Goal: Information Seeking & Learning: Learn about a topic

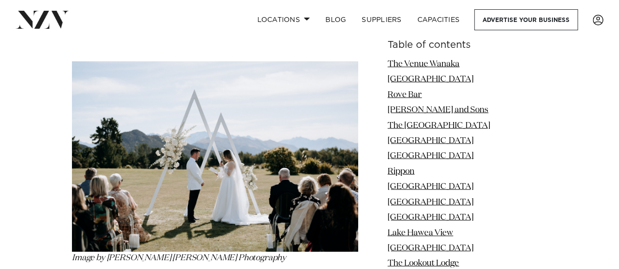
scroll to position [929, 0]
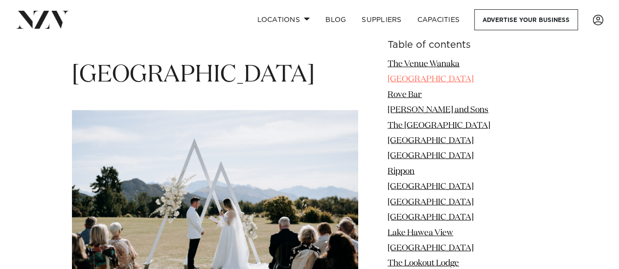
click at [460, 78] on link "[GEOGRAPHIC_DATA]" at bounding box center [430, 79] width 86 height 8
click at [459, 79] on link "[GEOGRAPHIC_DATA]" at bounding box center [430, 79] width 86 height 8
click at [460, 79] on link "[GEOGRAPHIC_DATA]" at bounding box center [430, 79] width 86 height 8
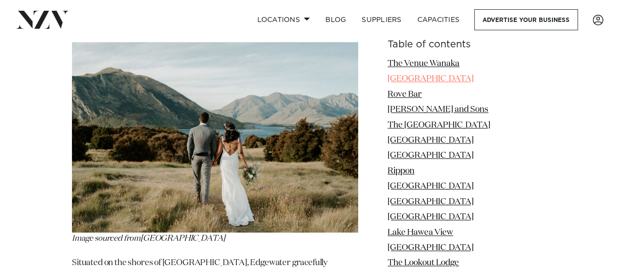
scroll to position [2444, 0]
click at [448, 79] on link "[GEOGRAPHIC_DATA]" at bounding box center [430, 79] width 86 height 8
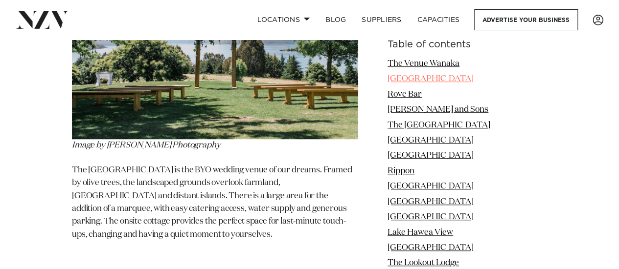
click at [449, 80] on link "[GEOGRAPHIC_DATA]" at bounding box center [430, 79] width 86 height 8
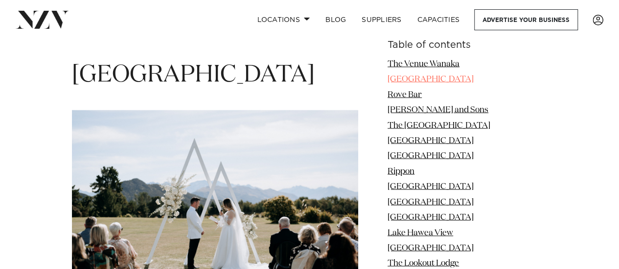
scroll to position [929, 0]
click at [449, 80] on link "[GEOGRAPHIC_DATA]" at bounding box center [430, 79] width 86 height 8
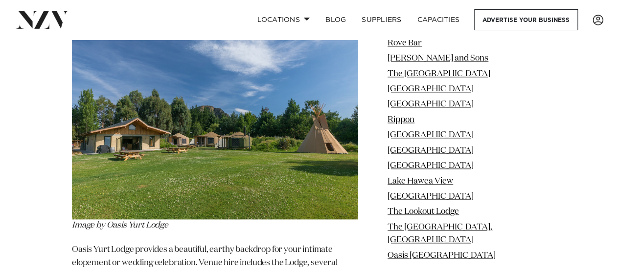
scroll to position [6127, 0]
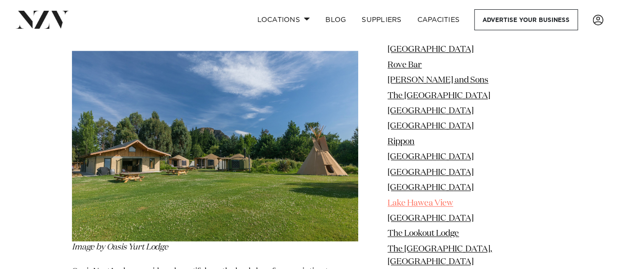
click at [453, 199] on link "Lake Hawea View" at bounding box center [420, 203] width 66 height 8
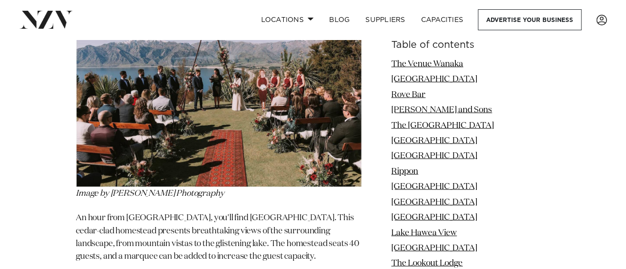
scroll to position [4661, 0]
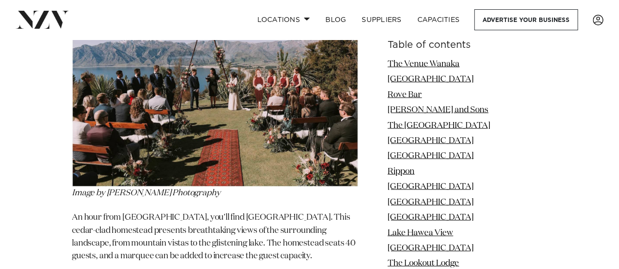
click at [313, 154] on img at bounding box center [215, 91] width 286 height 191
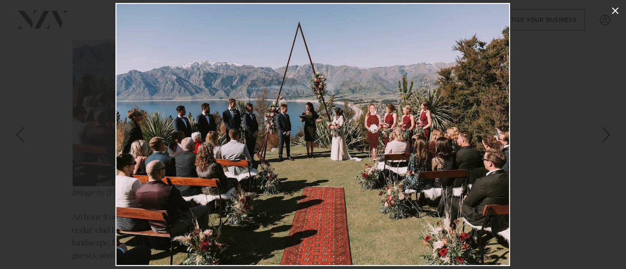
click at [613, 11] on icon at bounding box center [615, 11] width 12 height 12
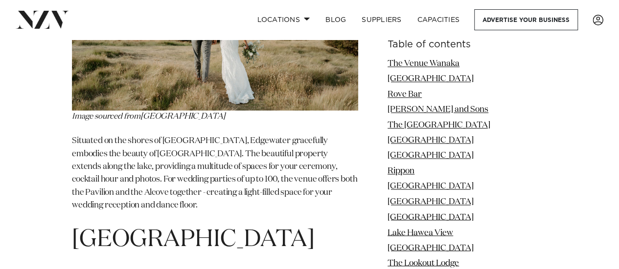
scroll to position [2511, 0]
